Goal: Task Accomplishment & Management: Complete application form

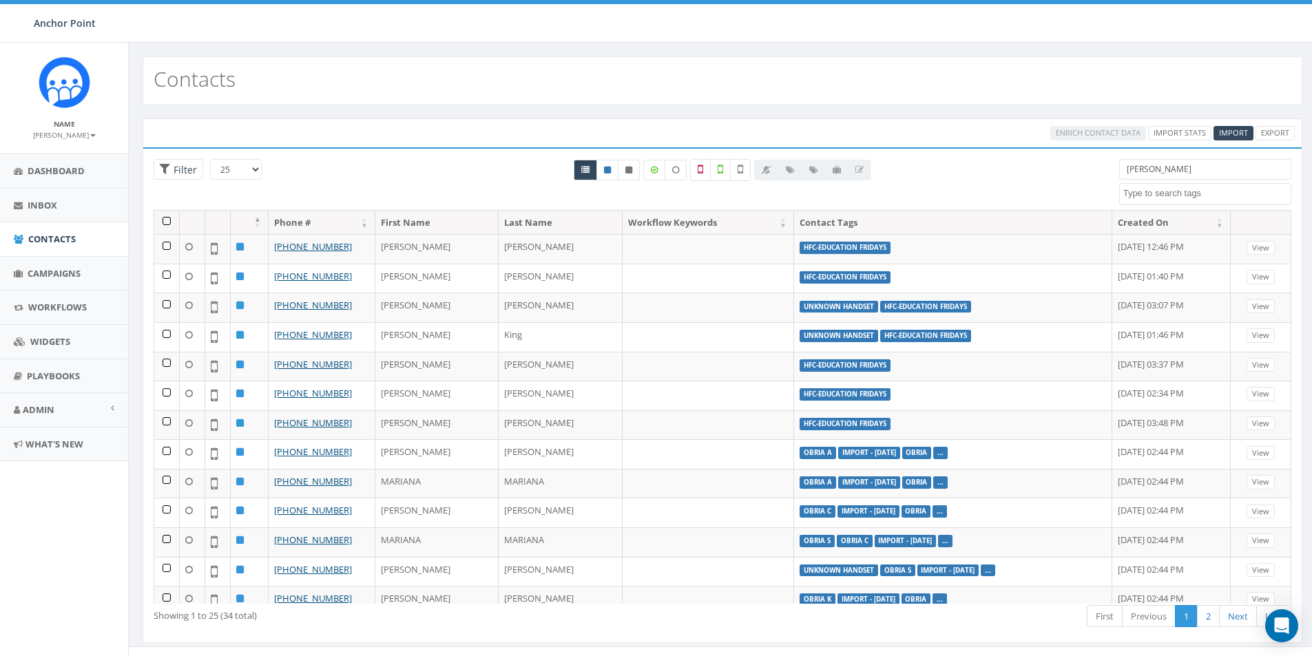
select select
click at [1233, 130] on span "Import" at bounding box center [1233, 132] width 29 height 10
select select
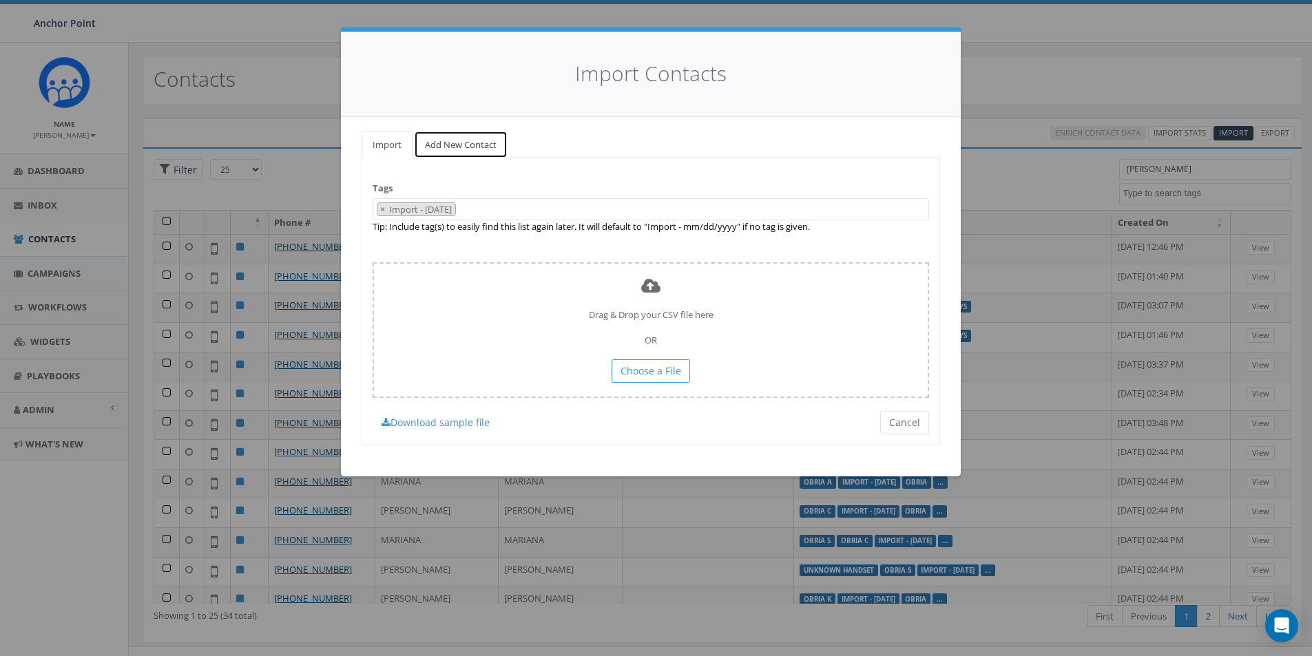
click at [444, 144] on link "Add New Contact" at bounding box center [461, 145] width 94 height 28
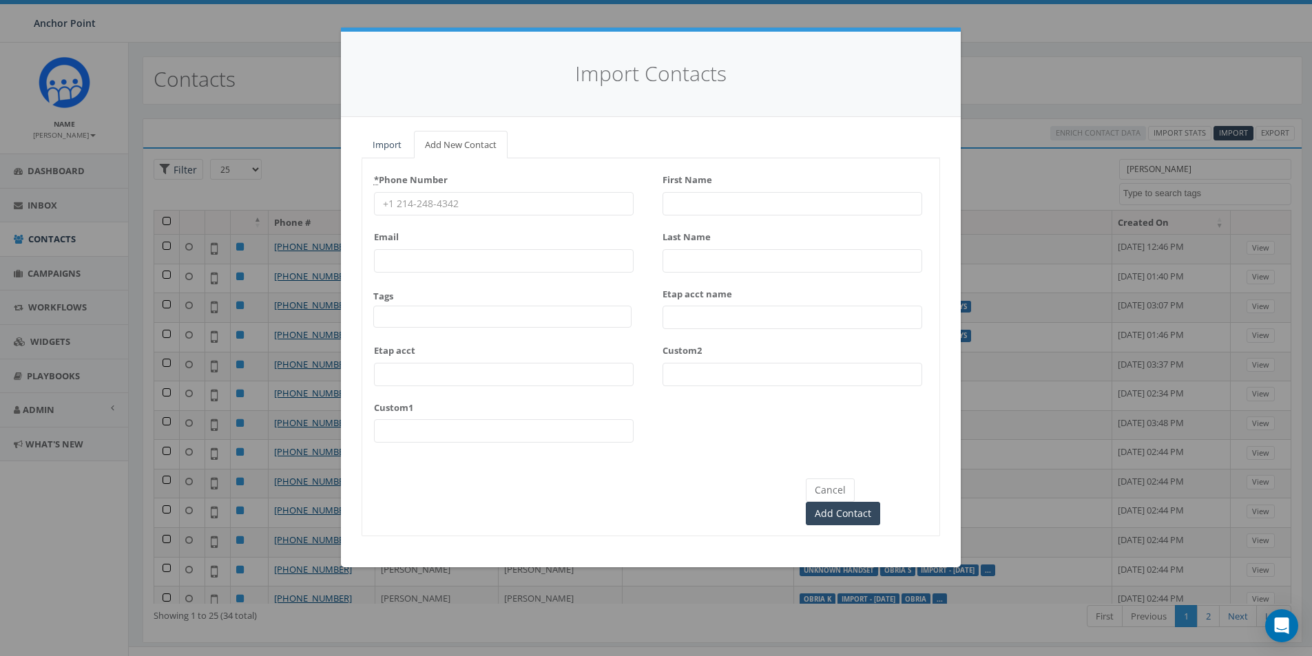
click at [436, 204] on input "* Phone Number" at bounding box center [504, 203] width 260 height 23
type input "[PHONE_NUMBER]"
click at [443, 310] on span at bounding box center [502, 317] width 258 height 22
type textarea "HFC"
select select "HFC-Education Fridays"
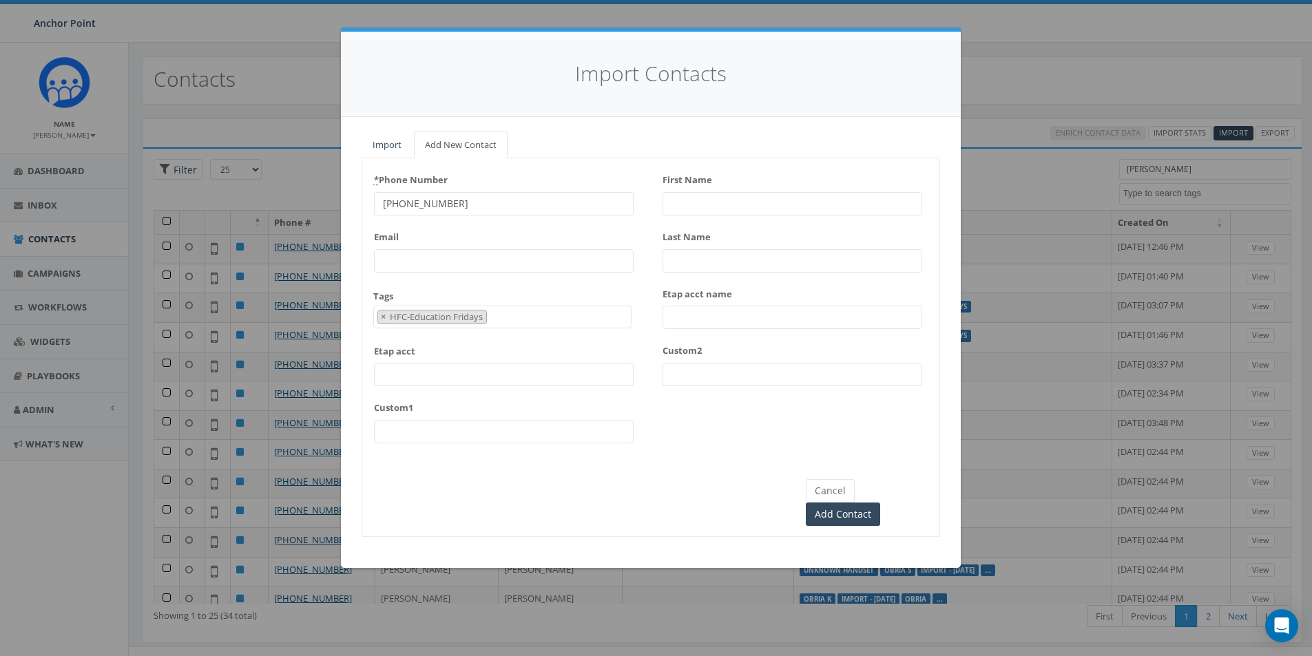
scroll to position [419, 0]
click at [693, 207] on input "First Name" at bounding box center [792, 203] width 260 height 23
click at [702, 201] on input "[PERSON_NAME]" at bounding box center [792, 203] width 260 height 23
click at [706, 255] on input "Last Name" at bounding box center [792, 260] width 260 height 23
drag, startPoint x: 700, startPoint y: 207, endPoint x: 654, endPoint y: 207, distance: 45.4
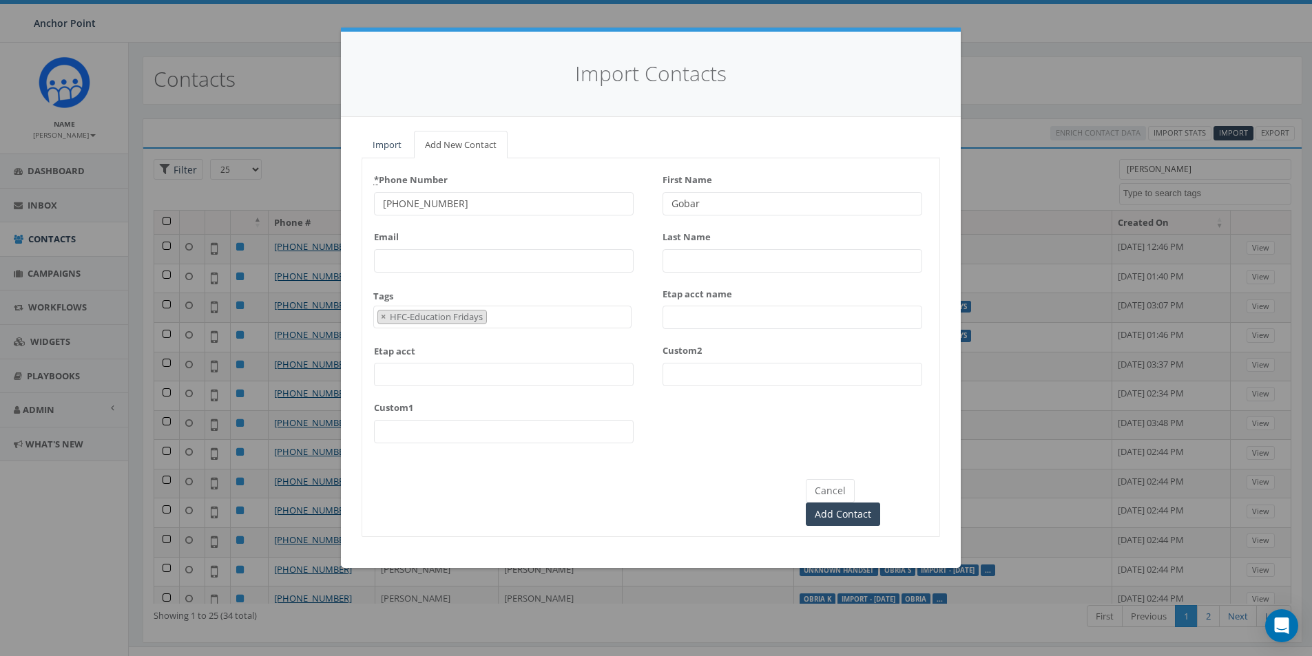
click at [656, 207] on div "* Phone Number [PHONE_NUMBER] Email Tags 0613 Donor Dinner [DATE] 2024 gala 22 …" at bounding box center [650, 311] width 577 height 284
type input "[PERSON_NAME]"
type input "Gobar"
click at [880, 503] on input "Add Contact" at bounding box center [843, 514] width 74 height 23
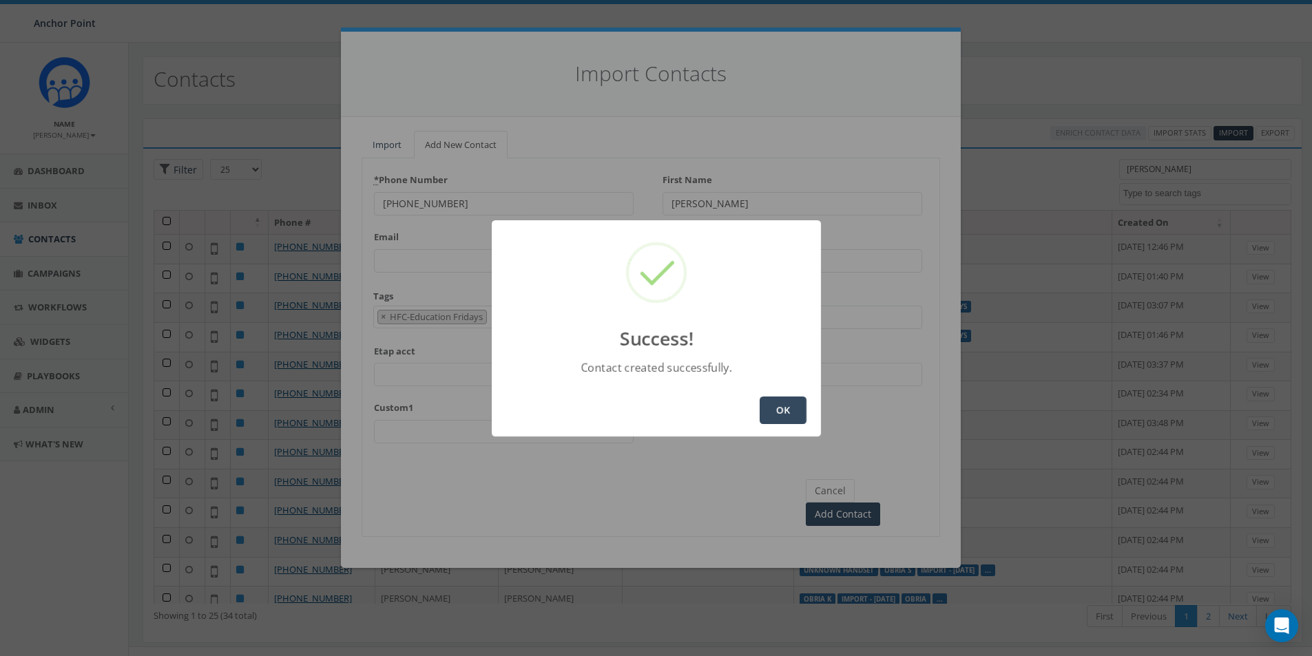
click at [773, 409] on button "OK" at bounding box center [782, 411] width 47 height 28
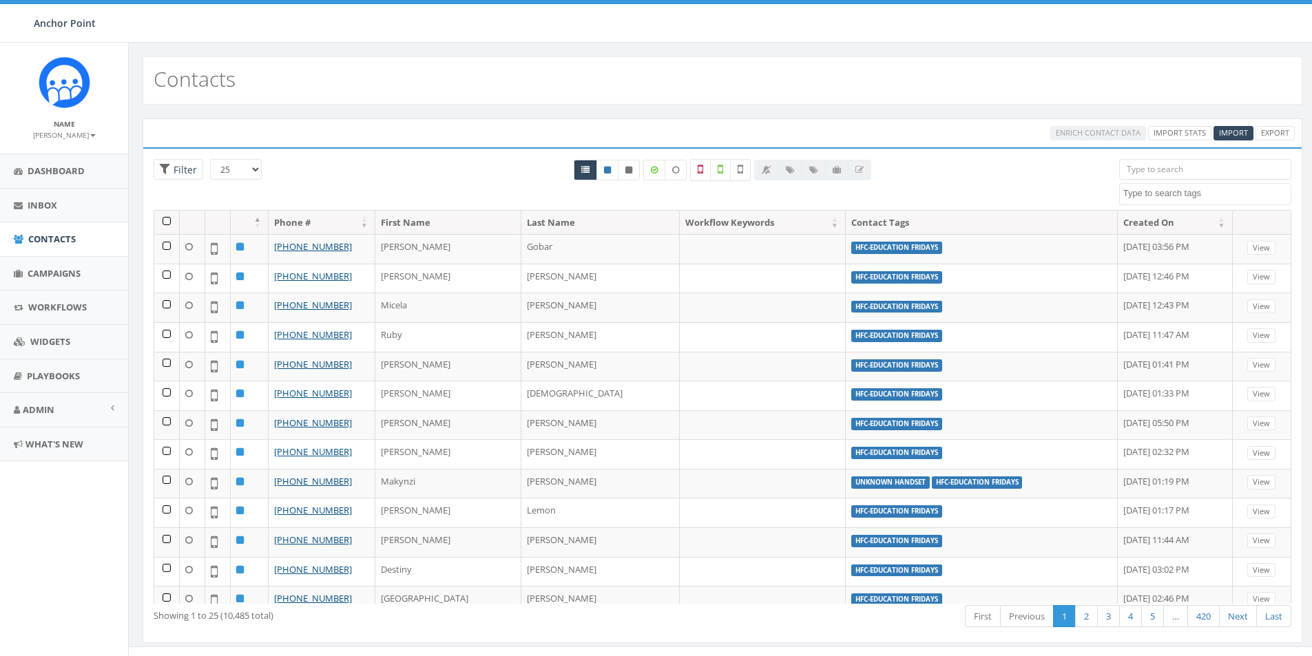
select select
